Goal: Transaction & Acquisition: Purchase product/service

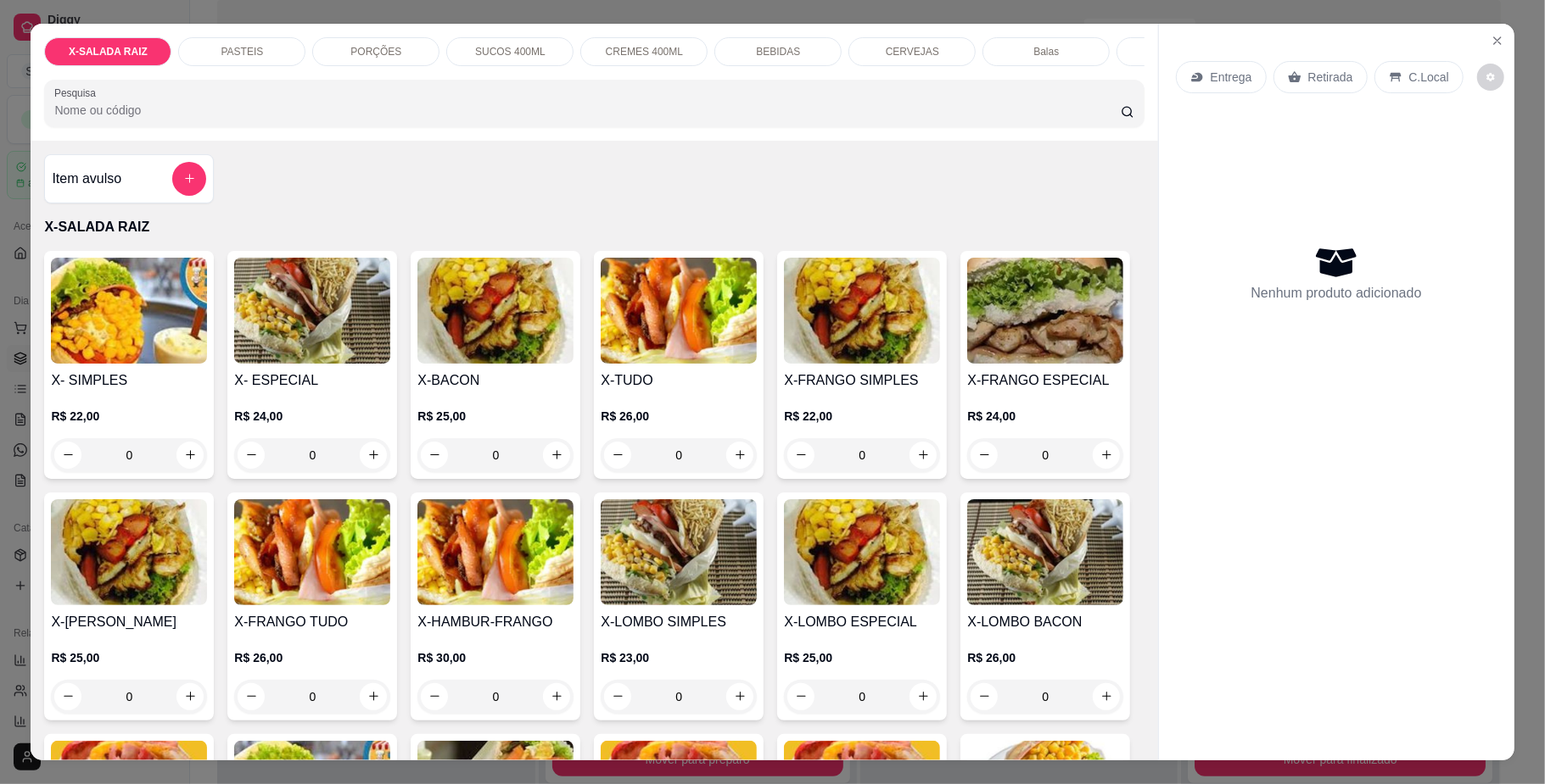
scroll to position [68, 0]
click at [236, 59] on div "PASTEIS" at bounding box center [242, 51] width 127 height 29
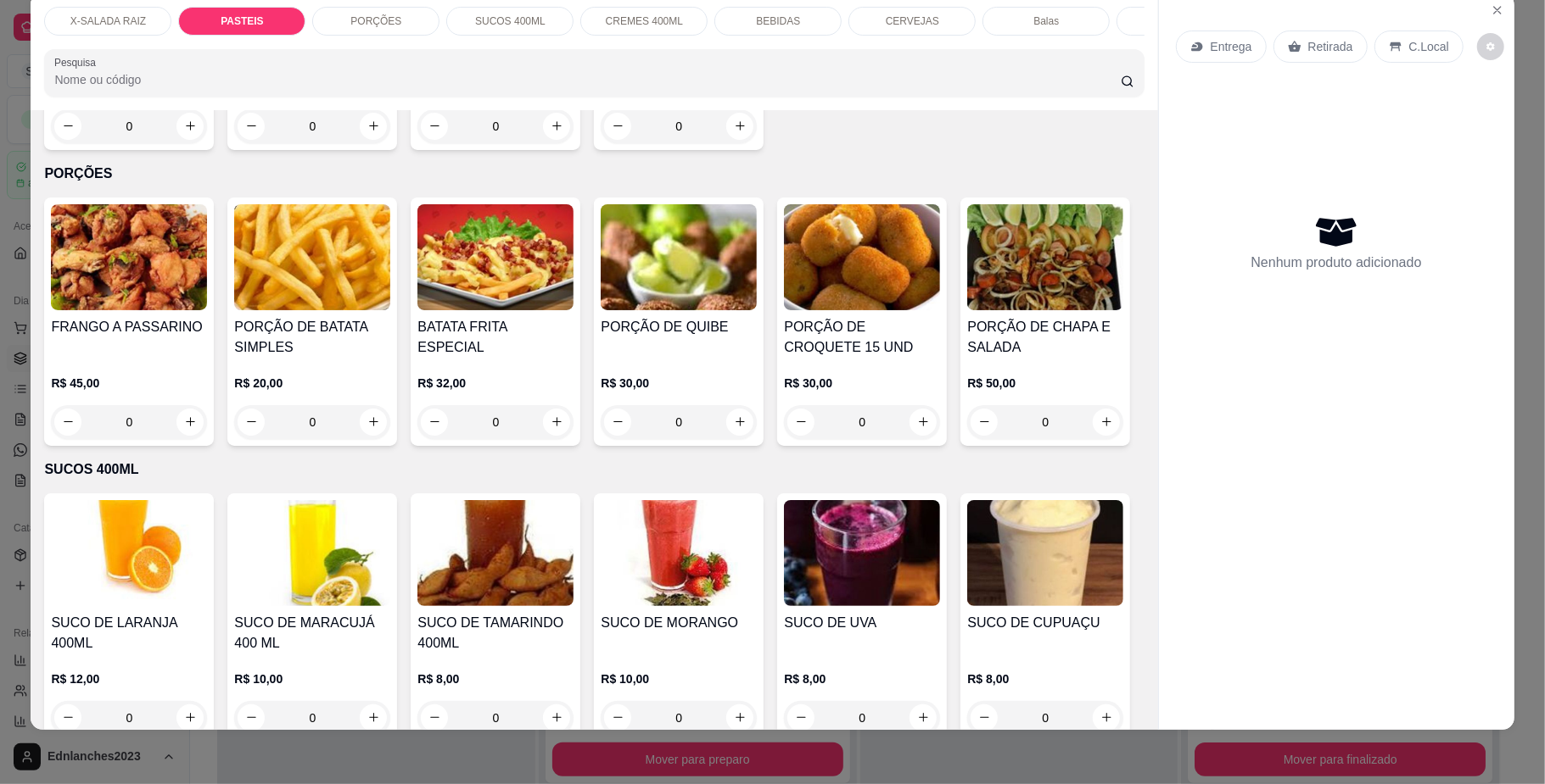
click at [186, 143] on div "0" at bounding box center [129, 126] width 156 height 34
click at [175, 143] on div "0" at bounding box center [129, 126] width 156 height 34
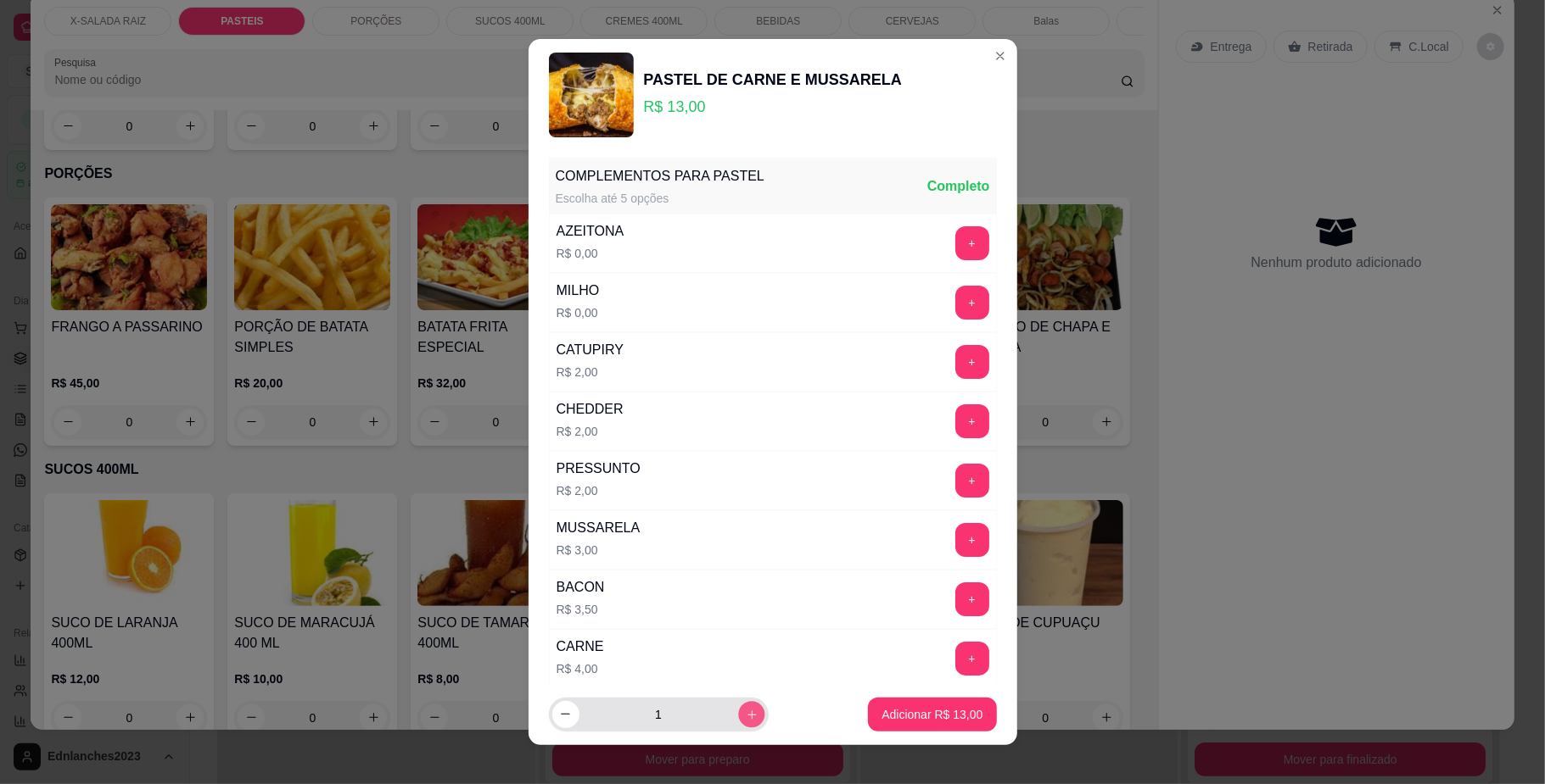
click at [742, 719] on button "increase-product-quantity" at bounding box center [751, 714] width 27 height 27
type input "2"
click at [893, 704] on button "Adicionar R$ 26,00" at bounding box center [932, 715] width 124 height 34
type input "2"
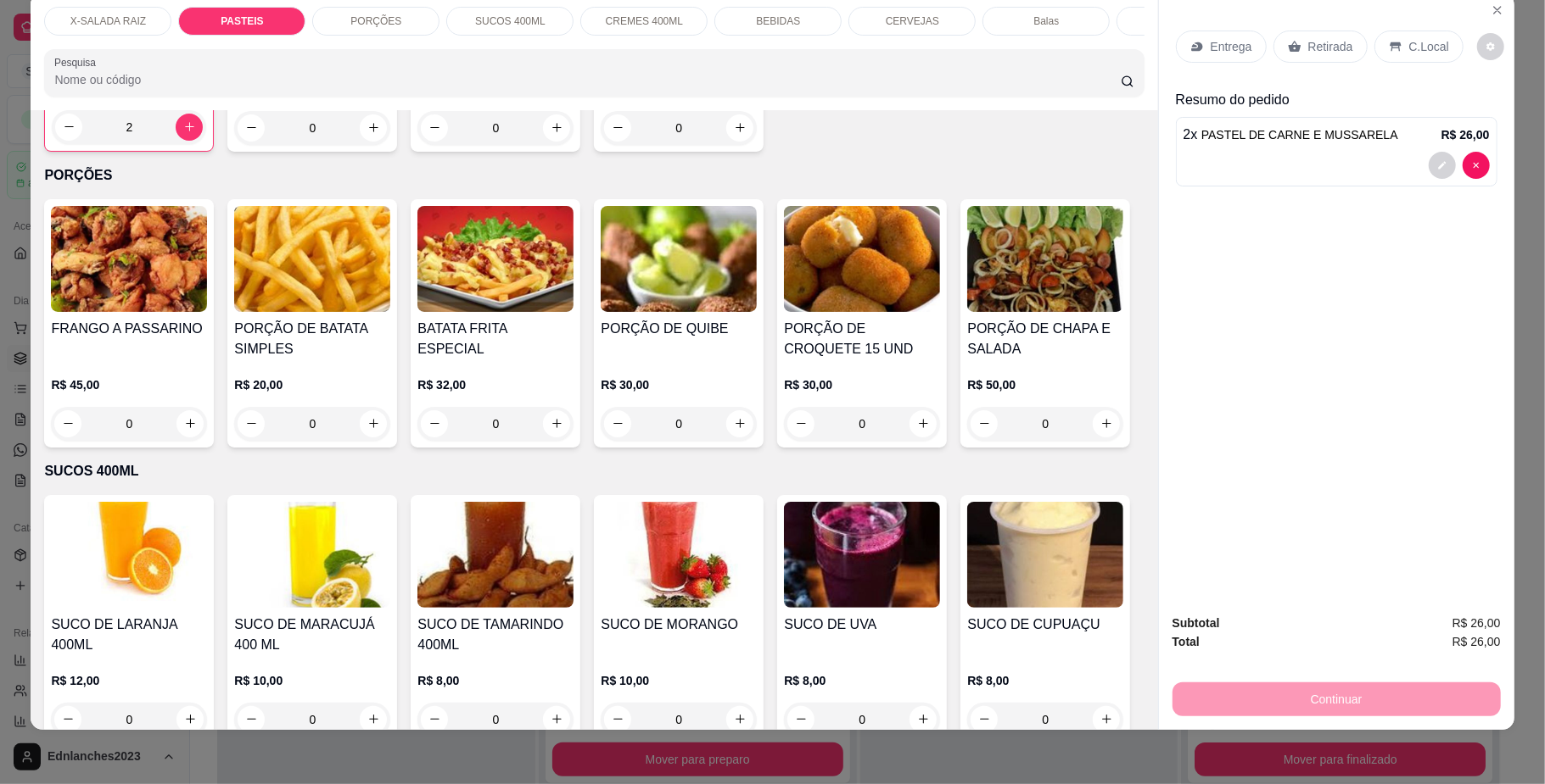
click at [360, 145] on div "0" at bounding box center [312, 128] width 156 height 34
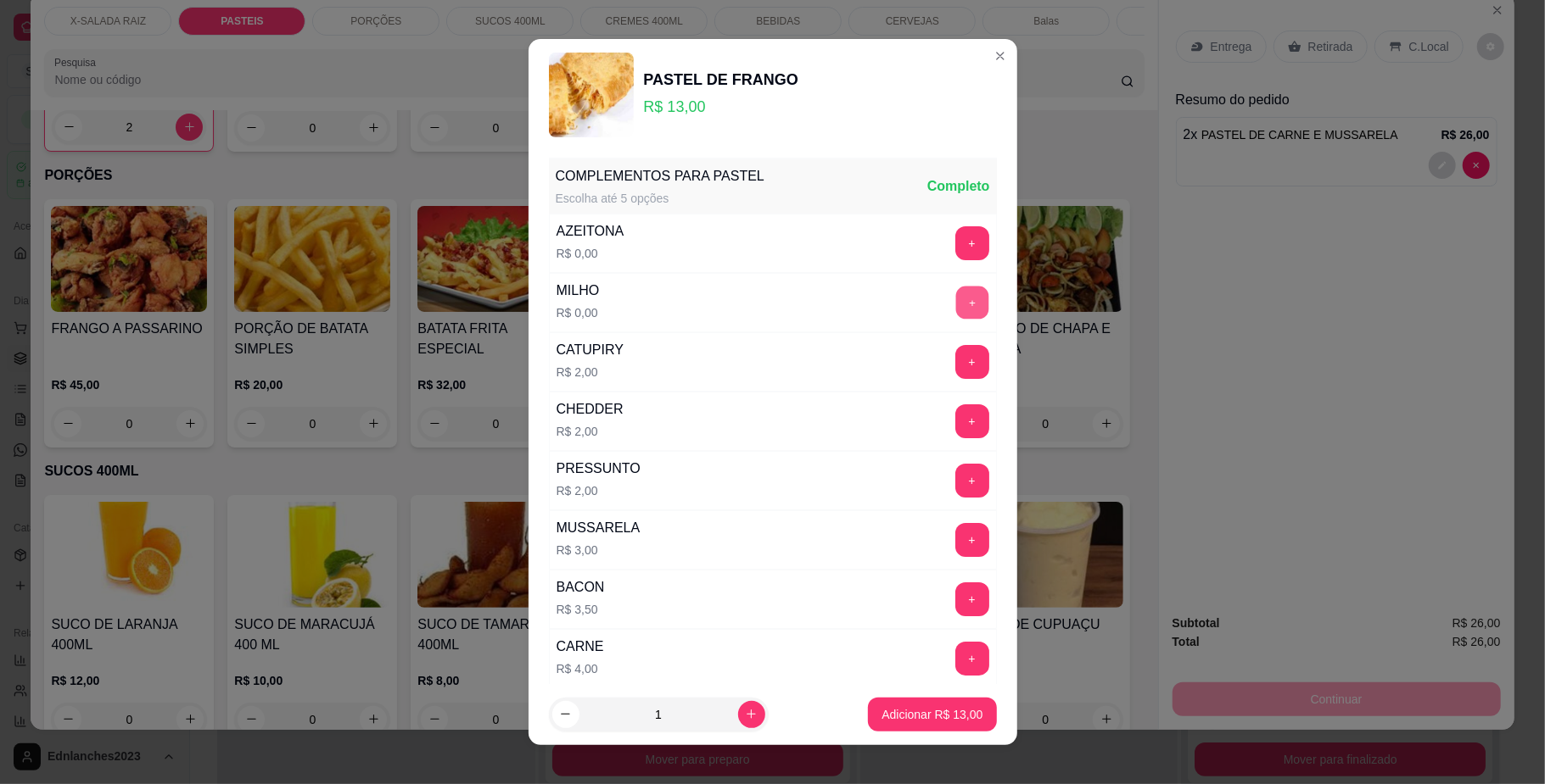
click at [955, 303] on button "+" at bounding box center [972, 304] width 34 height 34
click at [880, 302] on button "-" at bounding box center [897, 304] width 34 height 34
click at [738, 724] on button "increase-product-quantity" at bounding box center [751, 714] width 27 height 27
type input "2"
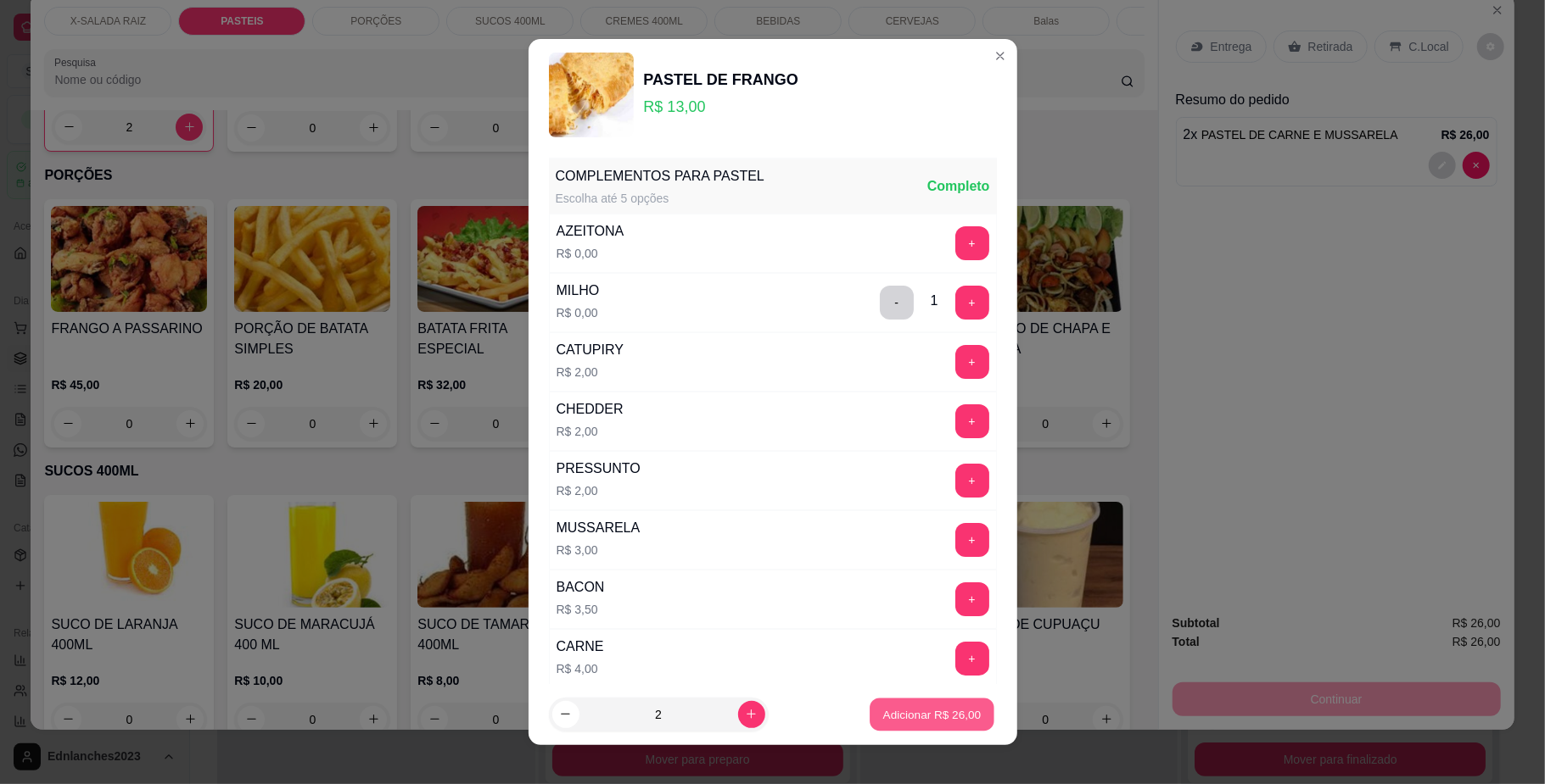
click at [873, 703] on button "Adicionar R$ 26,00" at bounding box center [932, 715] width 124 height 34
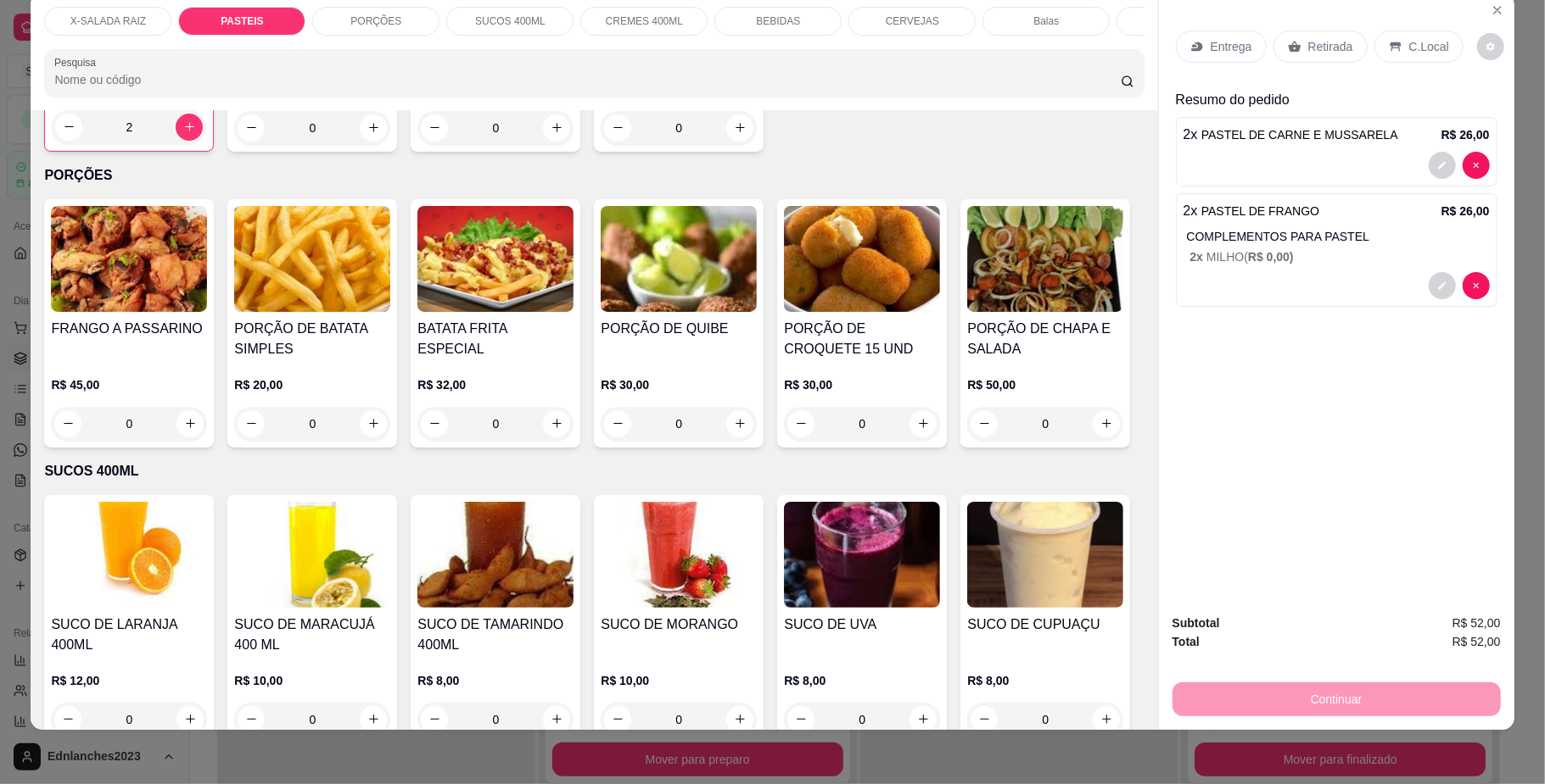
click at [758, 17] on p "BEBIDAS" at bounding box center [777, 22] width 44 height 14
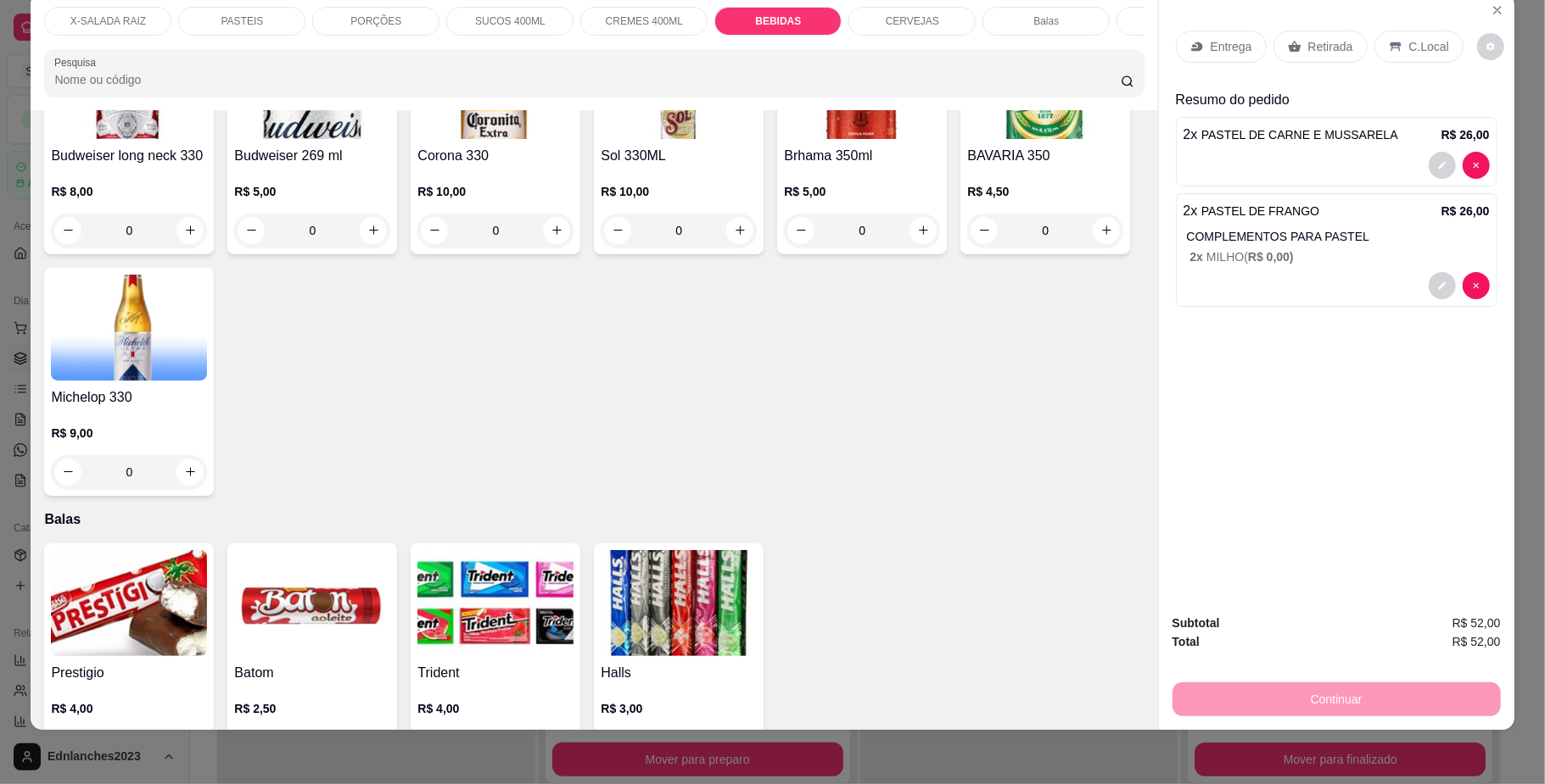
scroll to position [3683, 0]
type input "1"
type input "0"
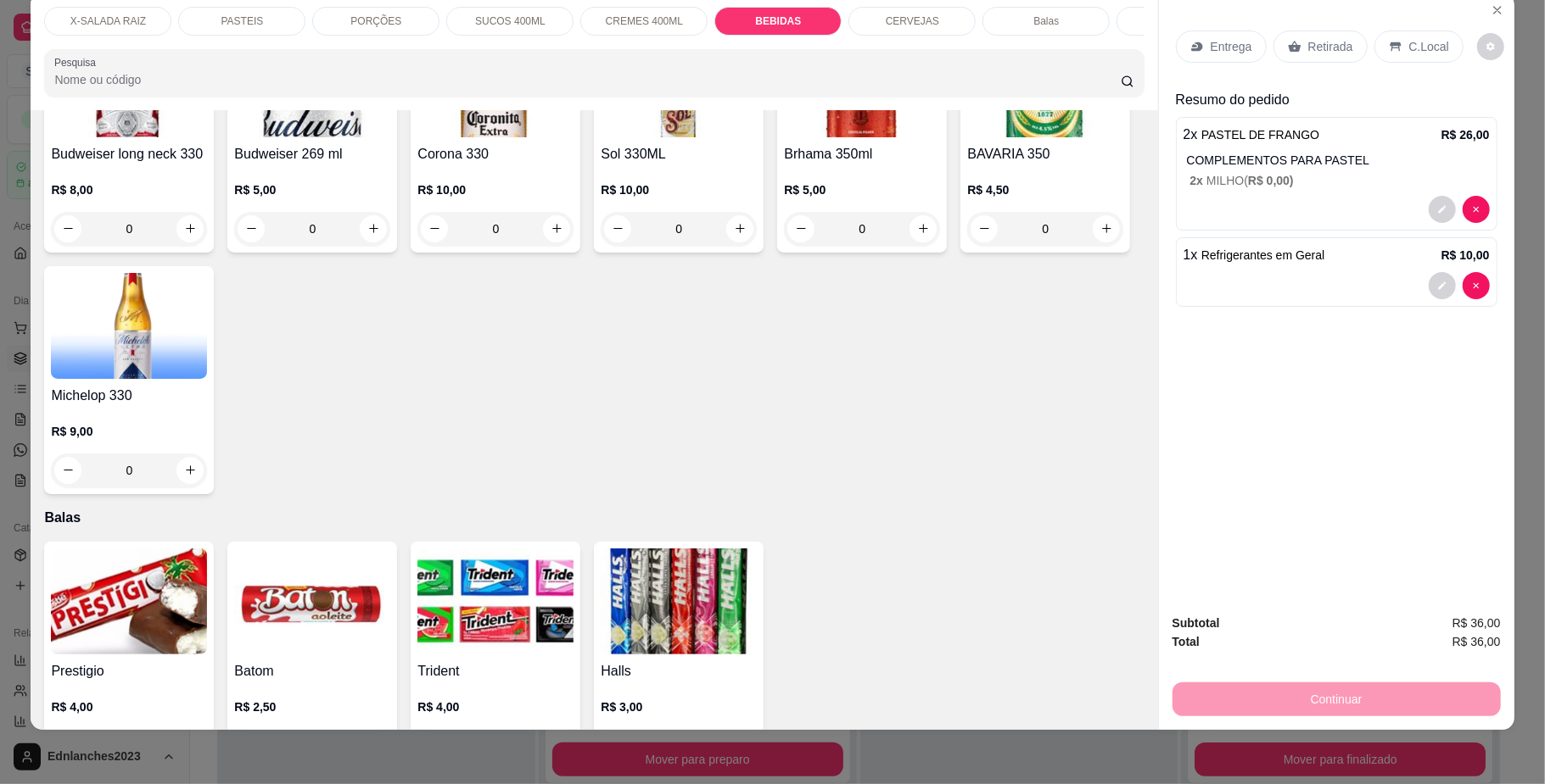
scroll to position [3681, 0]
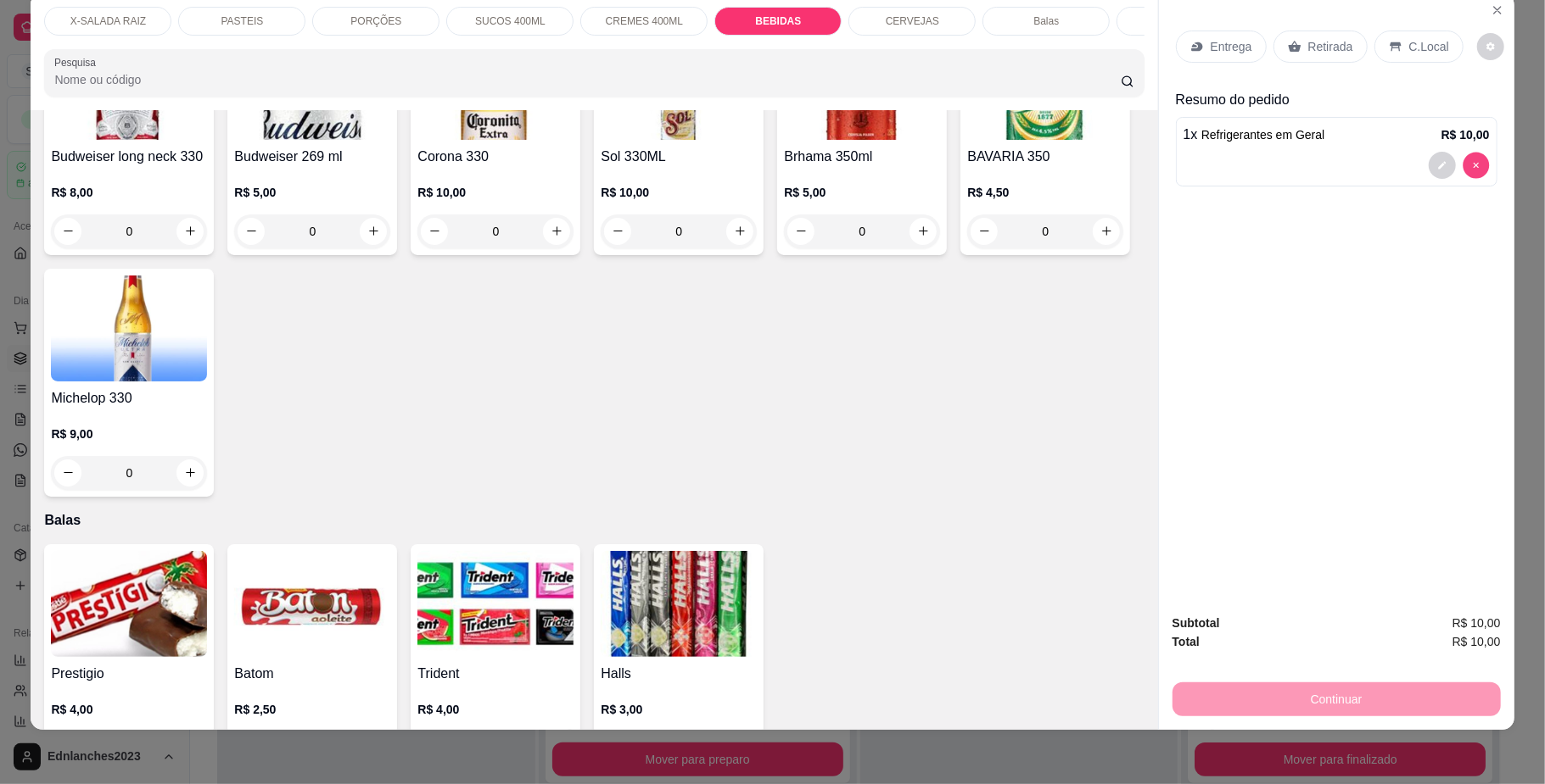
type input "0"
